Goal: Task Accomplishment & Management: Manage account settings

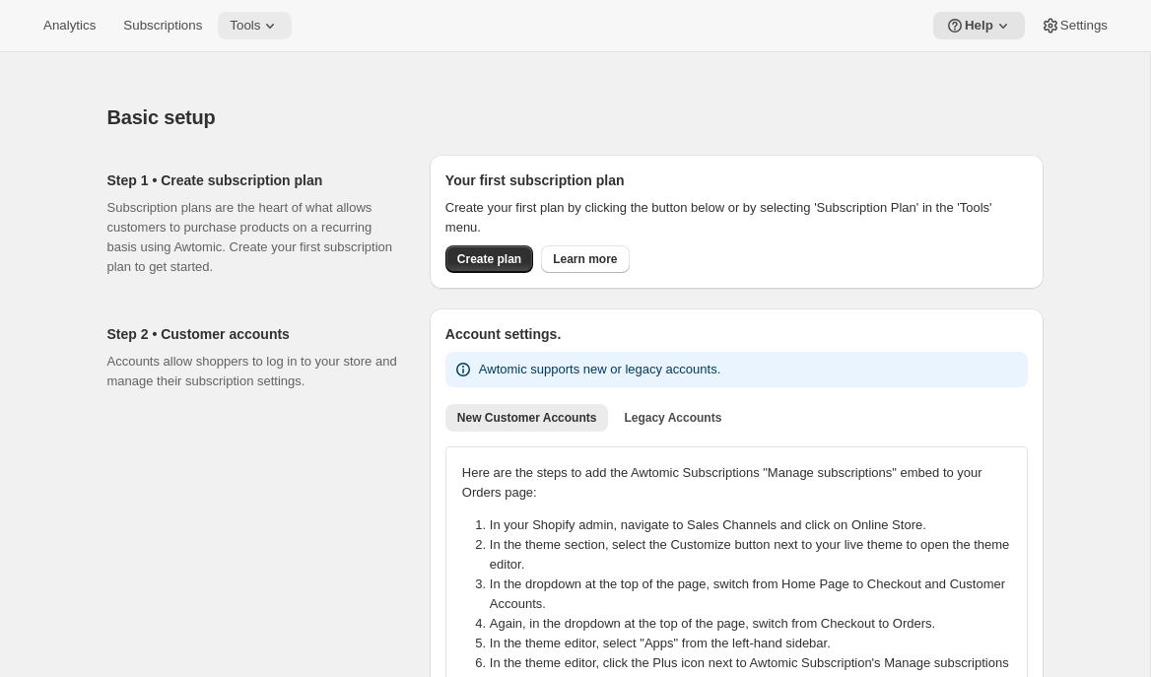
click at [275, 19] on icon at bounding box center [270, 26] width 20 height 20
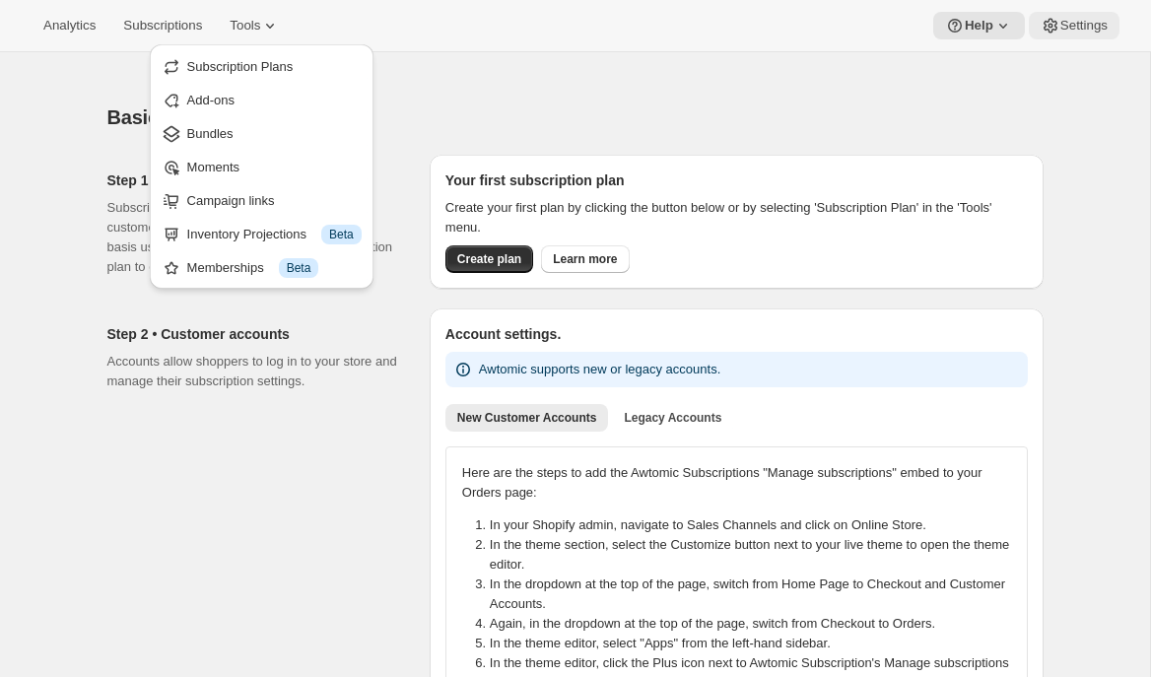
click at [1071, 27] on span "Settings" at bounding box center [1083, 26] width 47 height 16
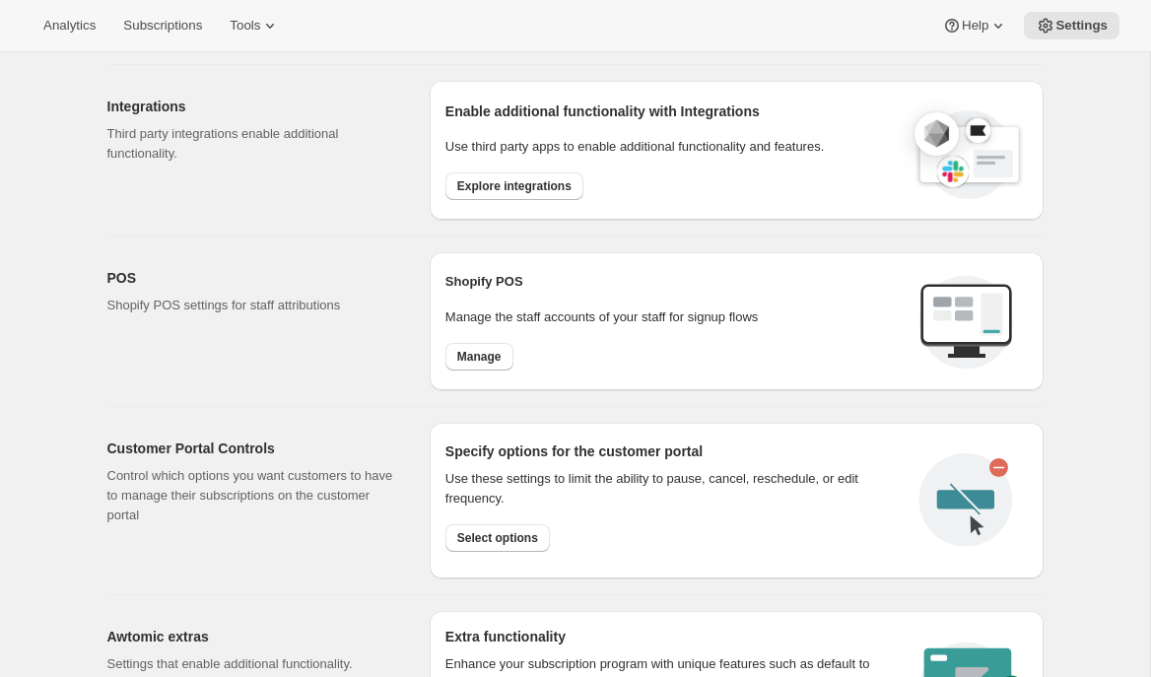
scroll to position [674, 0]
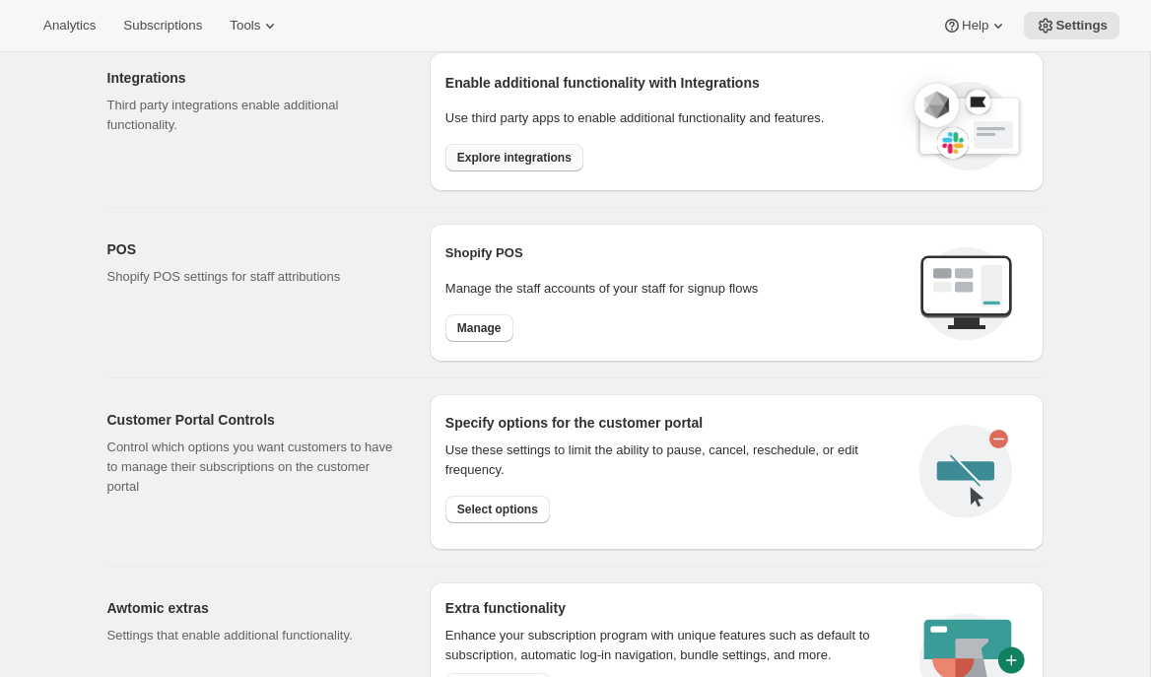
click at [482, 166] on button "Explore integrations" at bounding box center [514, 158] width 138 height 28
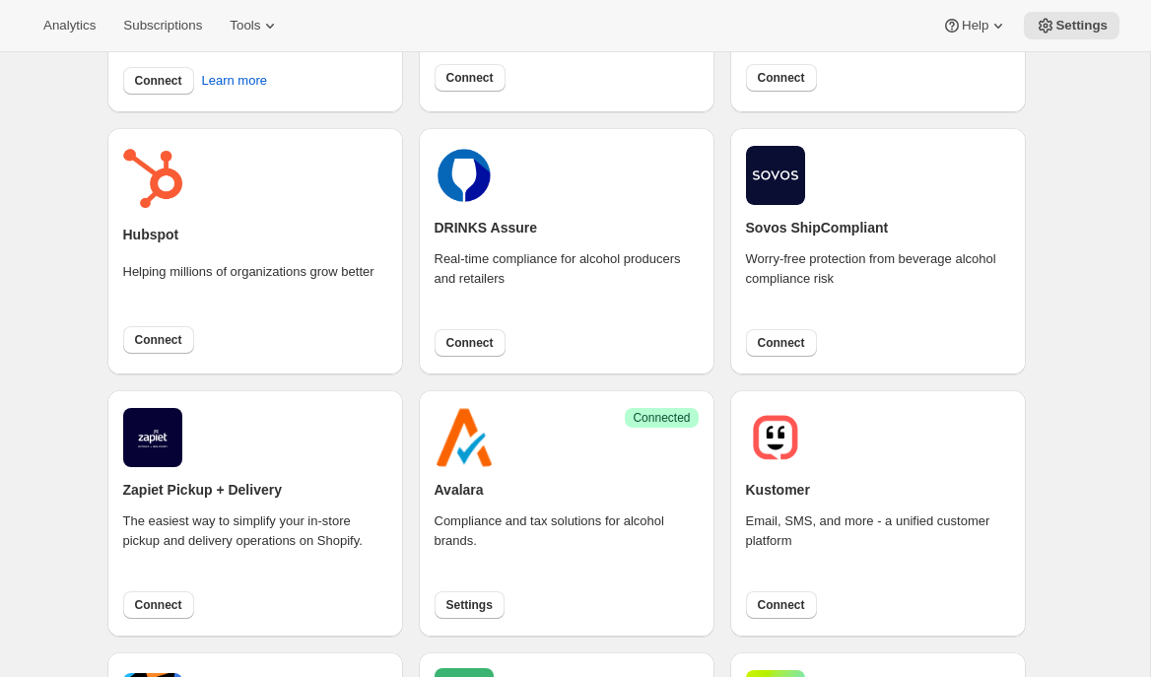
scroll to position [568, 0]
click at [464, 598] on span "Settings" at bounding box center [469, 604] width 46 height 16
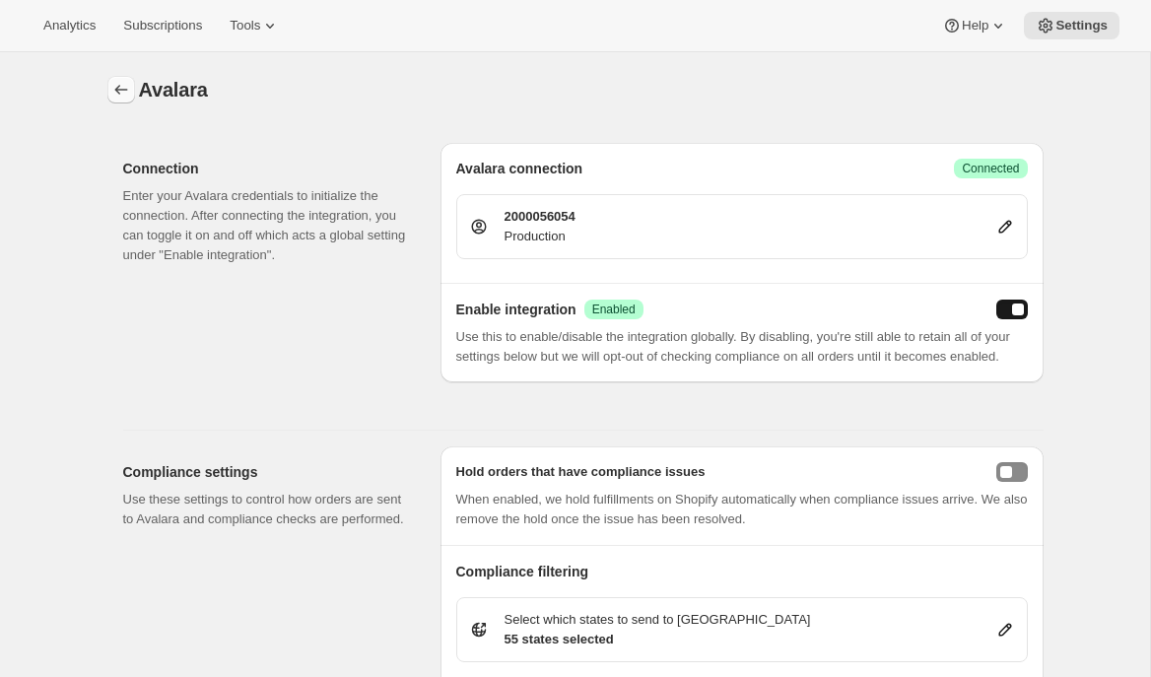
click at [122, 93] on icon "button" at bounding box center [121, 90] width 20 height 20
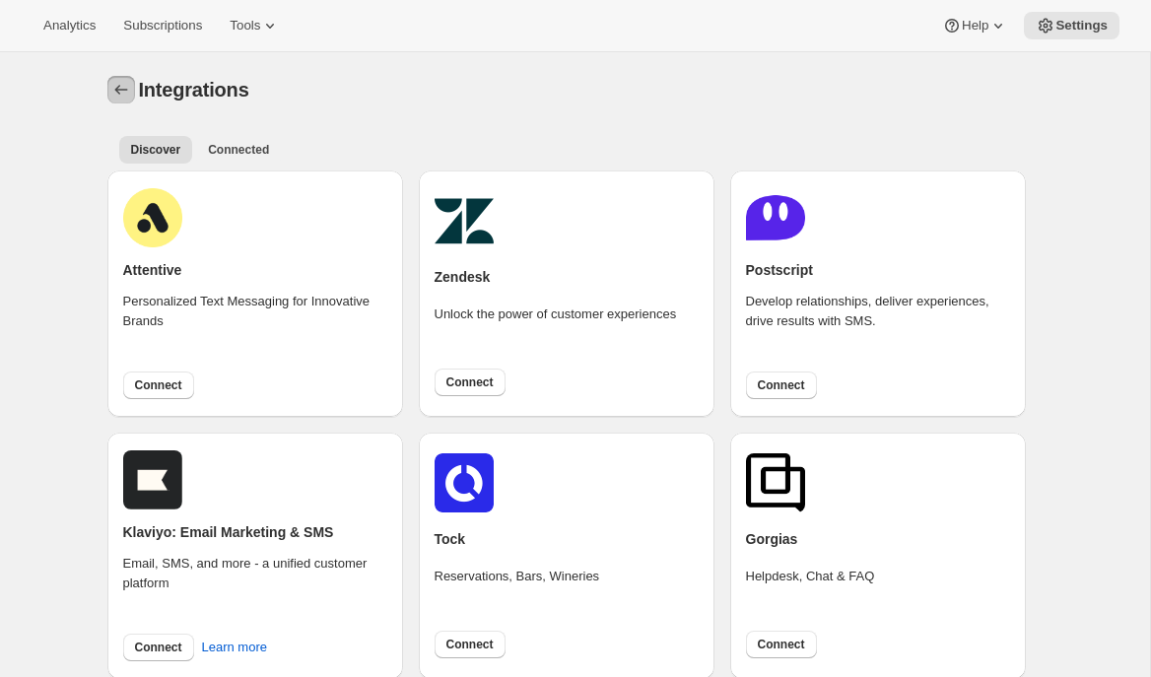
click at [122, 93] on icon "Settings" at bounding box center [121, 90] width 20 height 20
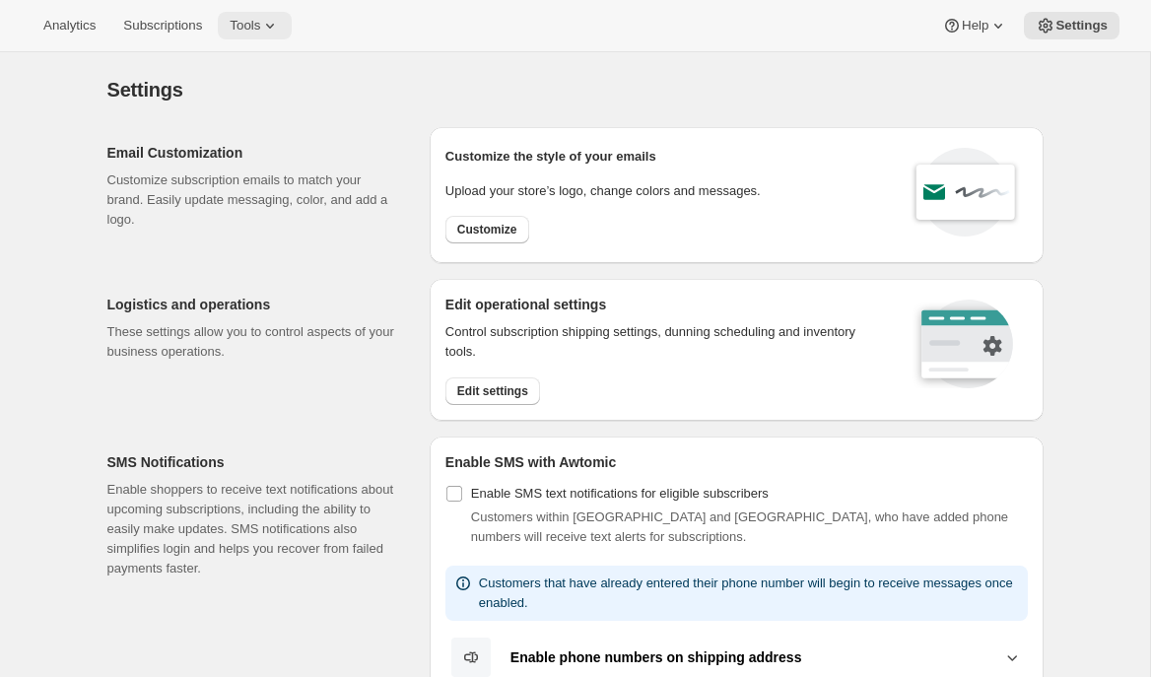
click at [254, 33] on button "Tools" at bounding box center [255, 26] width 74 height 28
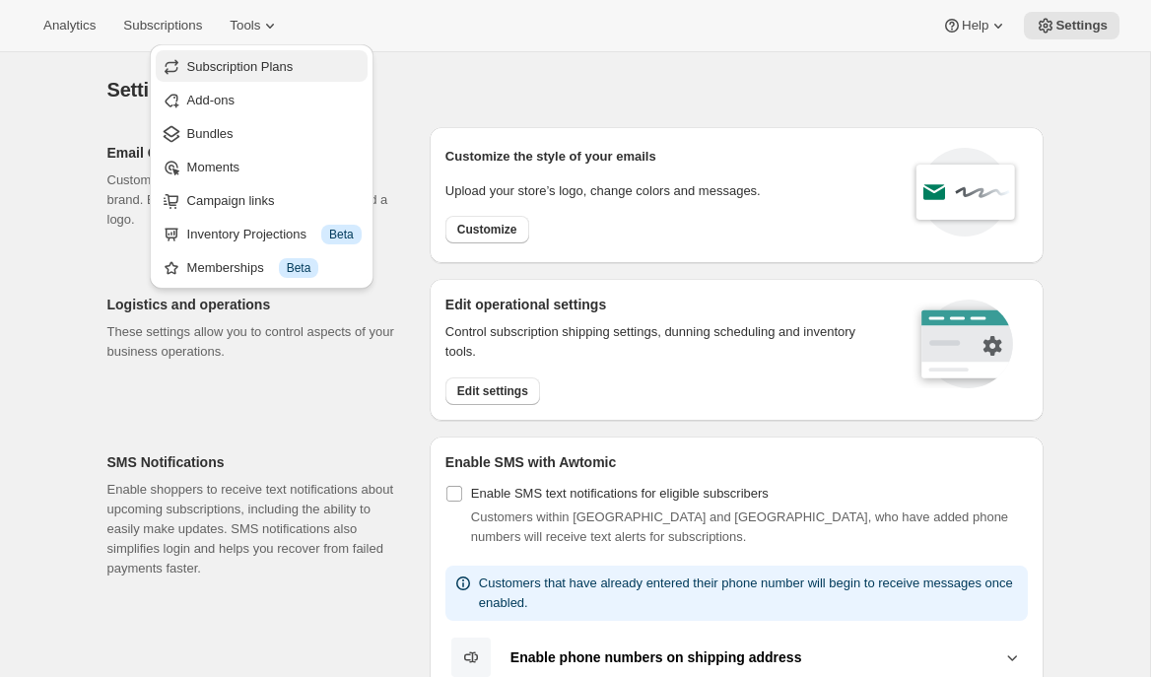
click at [255, 63] on span "Subscription Plans" at bounding box center [240, 66] width 106 height 15
